Goal: Task Accomplishment & Management: Use online tool/utility

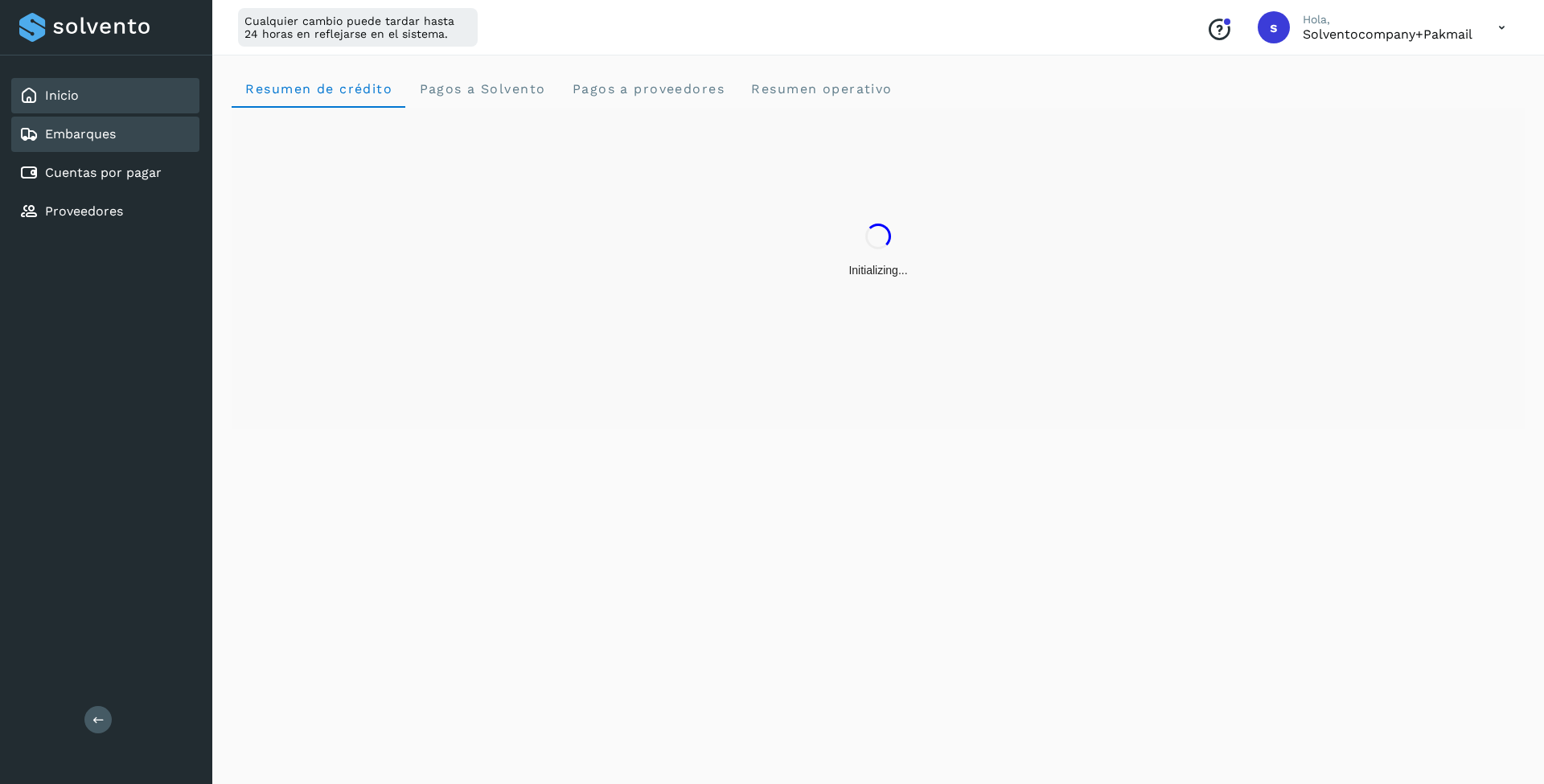
click at [102, 131] on link "Embarques" at bounding box center [81, 134] width 71 height 15
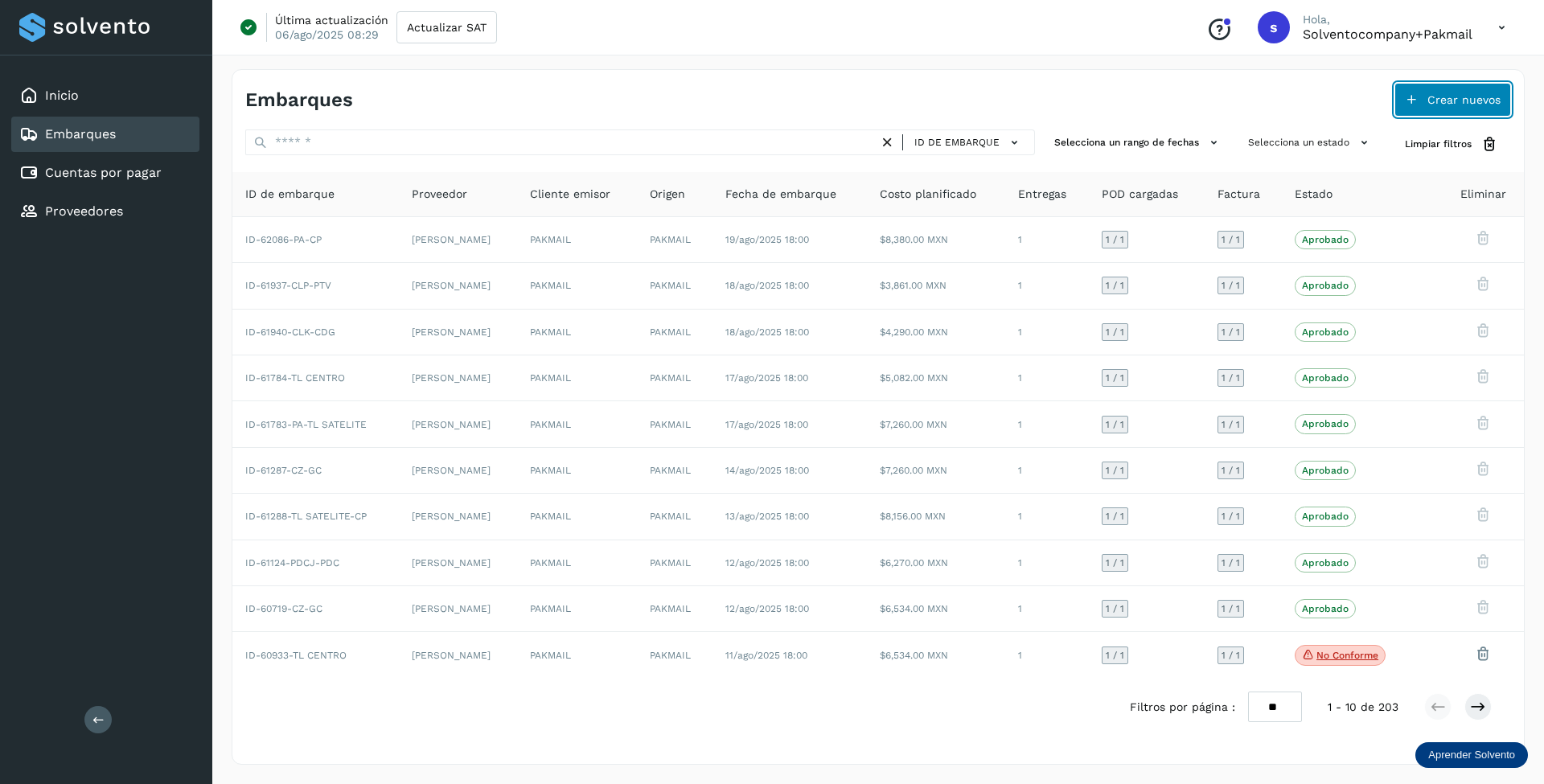
click at [1433, 98] on span "Crear nuevos" at bounding box center [1463, 100] width 73 height 11
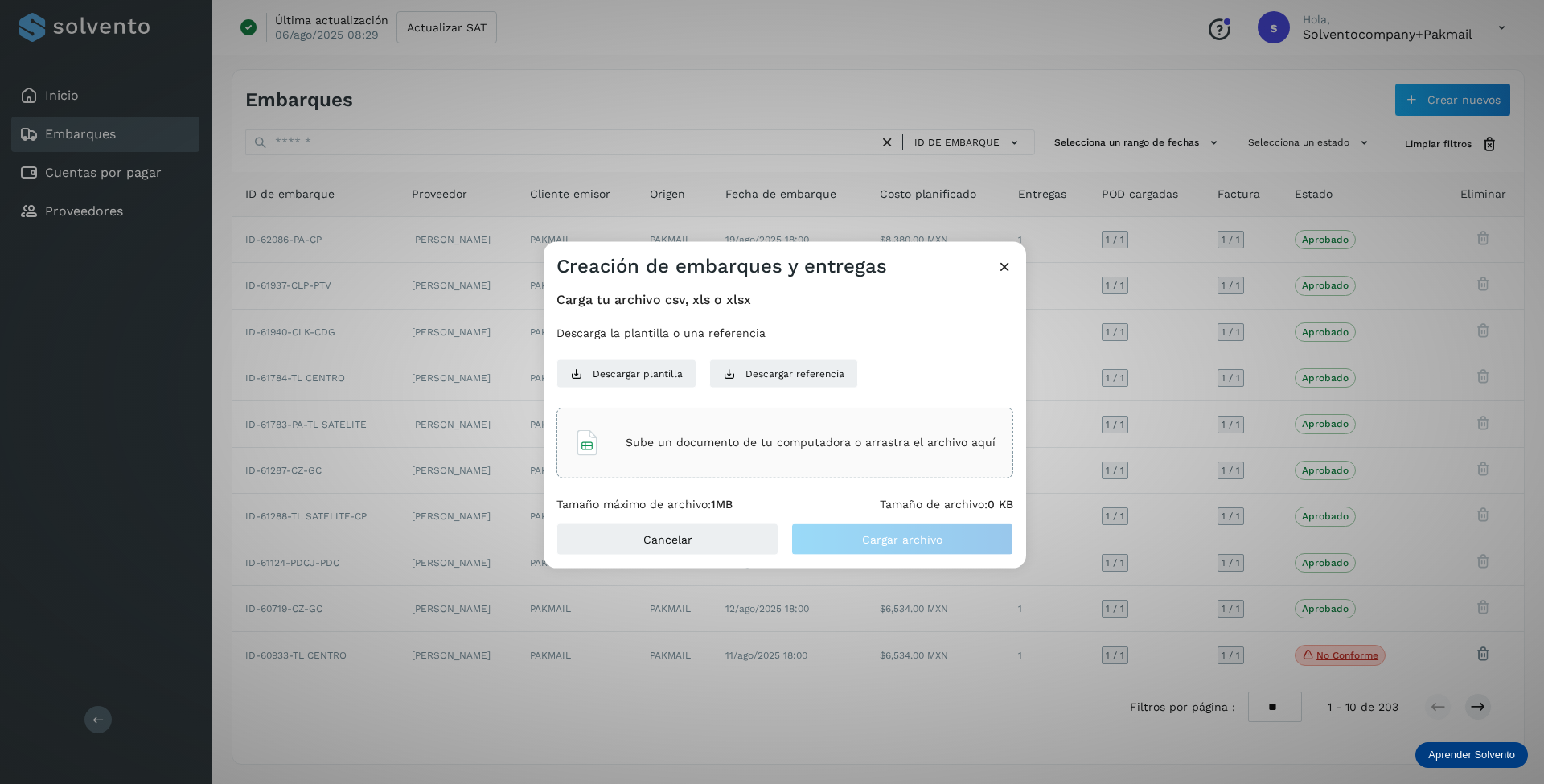
click at [740, 441] on p "Sube un documento de tu computadora o arrastra el archivo aquí" at bounding box center [810, 442] width 370 height 14
click at [899, 544] on span "Cargar archivo" at bounding box center [903, 540] width 81 height 11
